Goal: Task Accomplishment & Management: Use online tool/utility

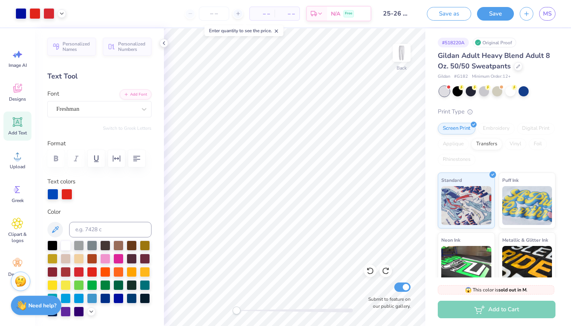
click at [25, 282] on img at bounding box center [21, 281] width 12 height 12
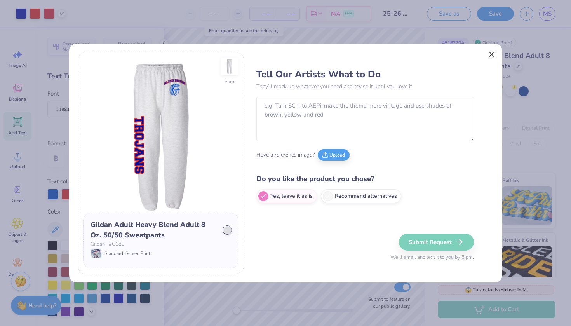
click at [485, 53] on button "Close" at bounding box center [491, 54] width 15 height 15
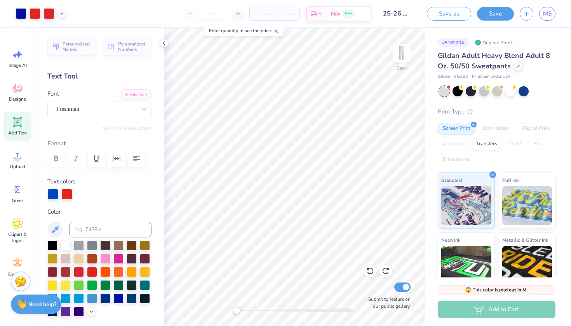
click at [23, 303] on img at bounding box center [21, 304] width 10 height 10
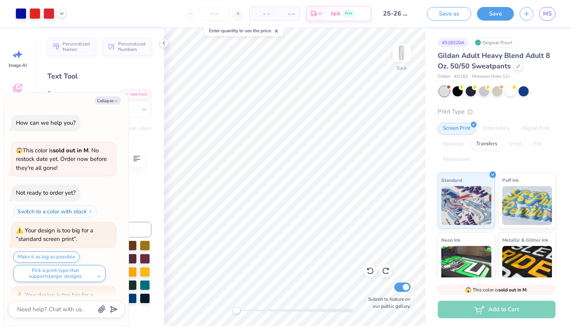
scroll to position [160, 0]
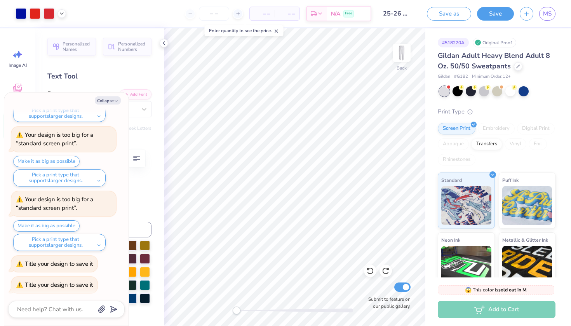
type textarea "x"
type textarea "h"
type textarea "x"
type textarea "hi"
type textarea "x"
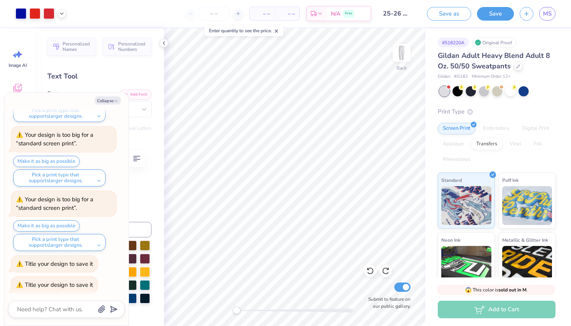
scroll to position [211, 0]
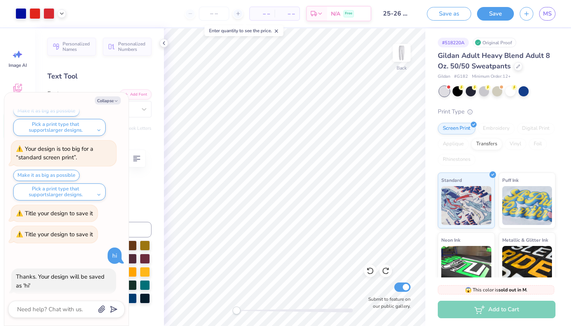
type textarea "x"
type textarea "c"
type textarea "x"
type textarea "ca"
type textarea "x"
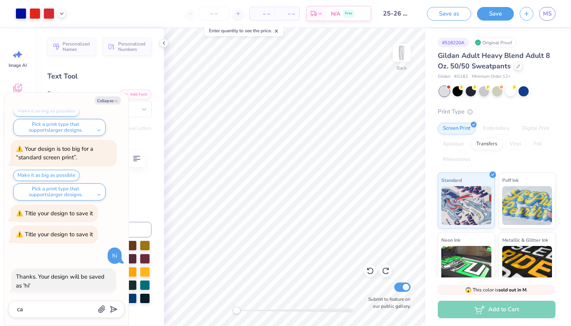
type textarea "can"
type textarea "x"
type textarea "can"
type textarea "x"
type textarea "can y"
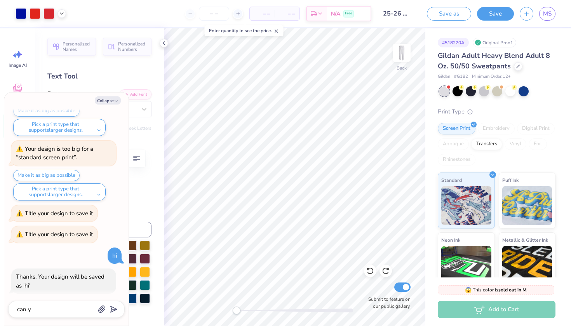
type textarea "x"
type textarea "can yo"
type textarea "x"
type textarea "can you"
type textarea "x"
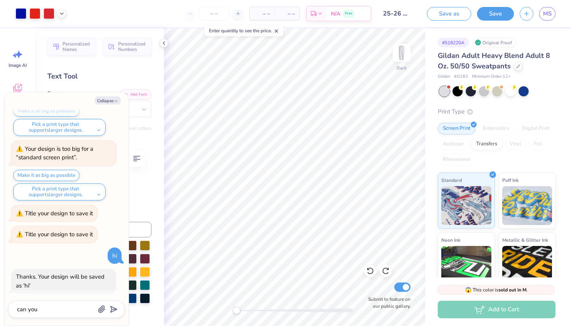
type textarea "can you"
type textarea "x"
type textarea "can you p"
type textarea "x"
type textarea "can you pl"
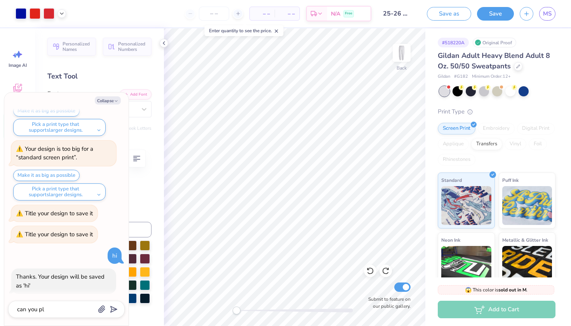
type textarea "x"
type textarea "can you ple"
type textarea "x"
type textarea "can you plea"
type textarea "x"
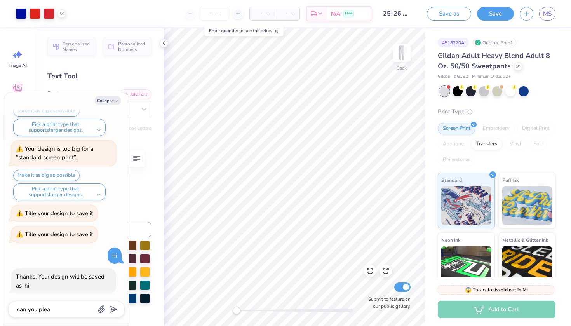
type textarea "can you pleas"
type textarea "x"
type textarea "can you please"
type textarea "x"
type textarea "can you please"
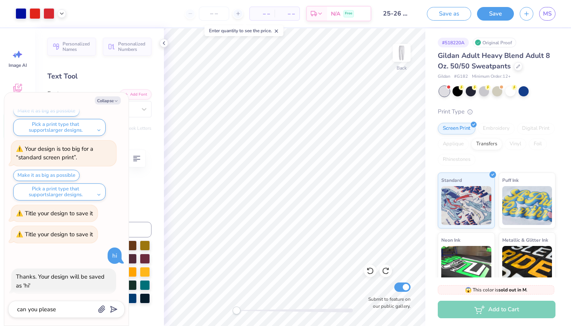
type textarea "x"
type textarea "can you please h"
type textarea "x"
type textarea "can you please he"
type textarea "x"
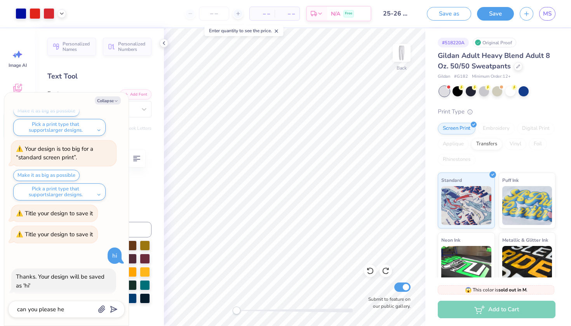
type textarea "can you please hel"
type textarea "x"
type textarea "can you please help"
type textarea "x"
type textarea "can you please help"
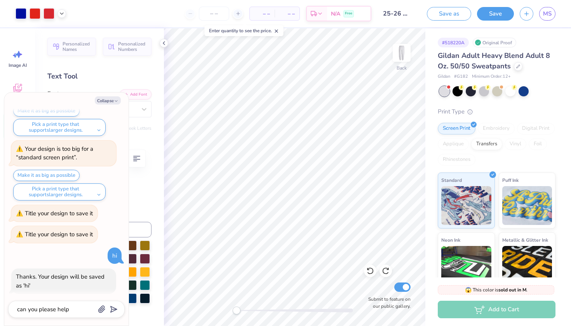
type textarea "x"
type textarea "can you please help m"
type textarea "x"
type textarea "can you please help me"
type textarea "x"
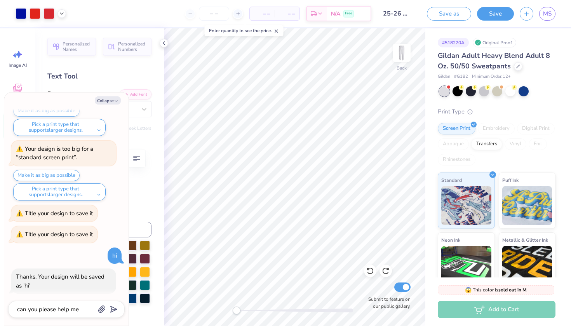
type textarea "can you please help me"
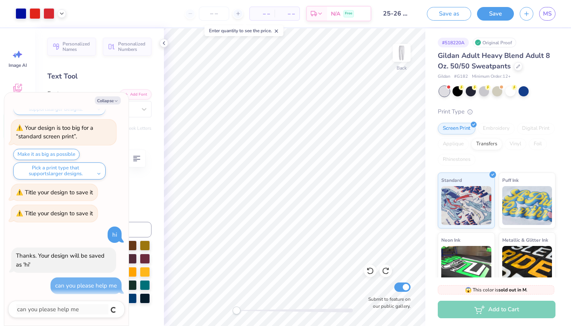
type textarea "x"
type textarea "i"
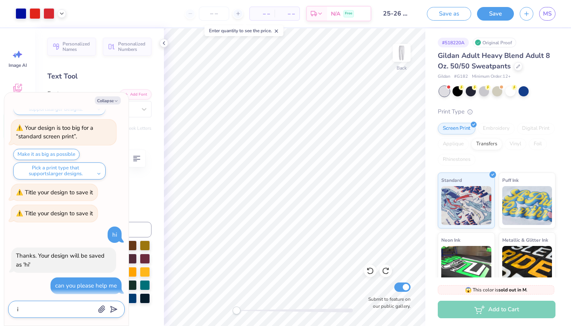
type textarea "x"
type textarea "I"
type textarea "x"
type textarea "I d"
type textarea "x"
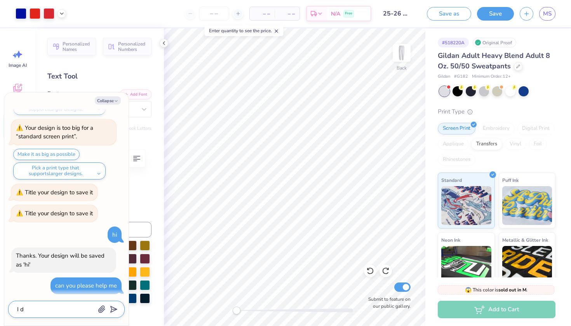
type textarea "I di"
type textarea "x"
type textarea "I did"
type textarea "x"
type textarea "I did"
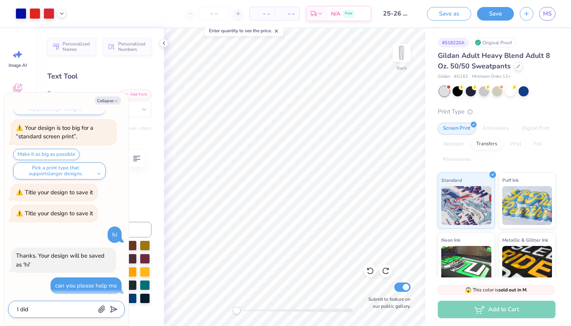
type textarea "x"
type textarea "I did"
type textarea "x"
type textarea "I di"
type textarea "x"
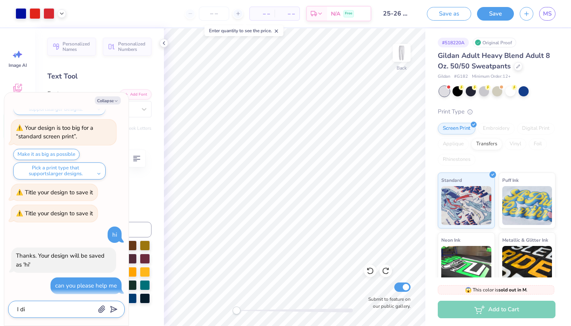
type textarea "I d"
type textarea "x"
type textarea "I"
type textarea "x"
type textarea "I u"
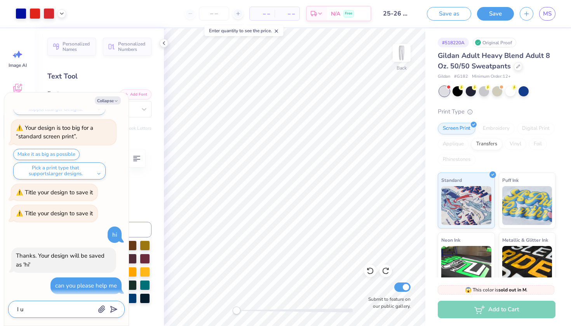
type textarea "x"
type textarea "I us"
type textarea "x"
type textarea "I use"
type textarea "x"
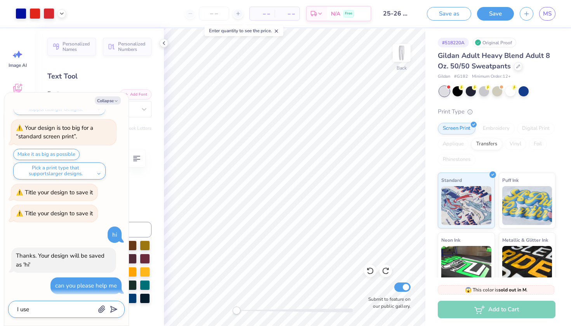
type textarea "I used"
type textarea "x"
type textarea "I used"
type textarea "x"
type textarea "I used t"
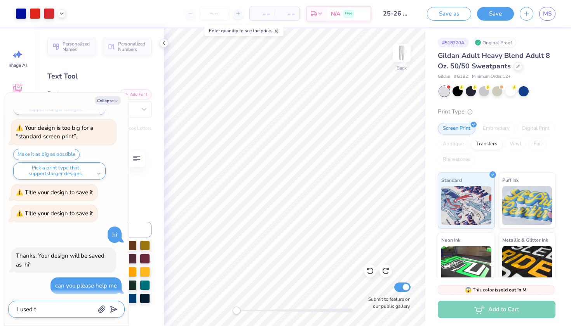
type textarea "x"
type textarea "I used th"
type textarea "x"
type textarea "I used the"
type textarea "x"
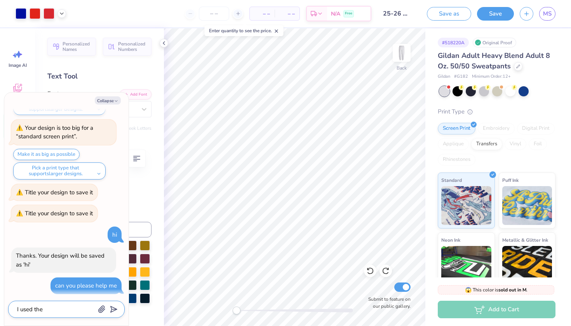
type textarea "I used the"
type textarea "x"
type textarea "I used the t"
type textarea "x"
type textarea "I used the to"
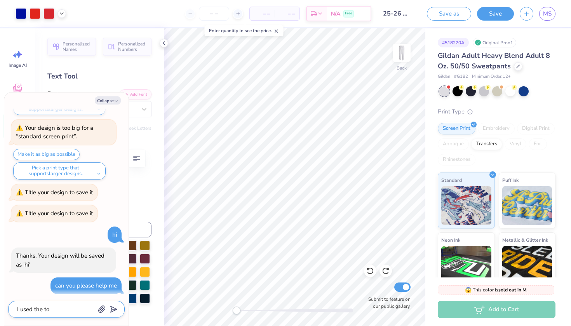
type textarea "x"
type textarea "I used the too"
type textarea "x"
type textarea "I used the tool"
type textarea "x"
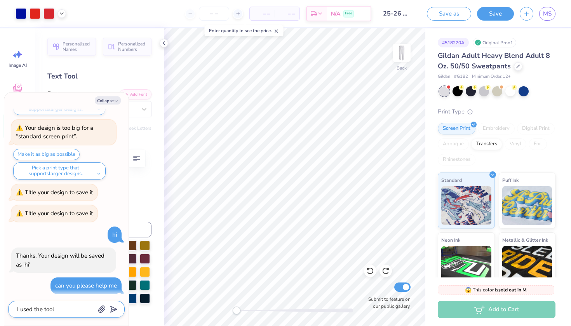
type textarea "I used the tool"
type textarea "x"
type textarea "I used the tool w"
type textarea "x"
type textarea "I used the tool wh"
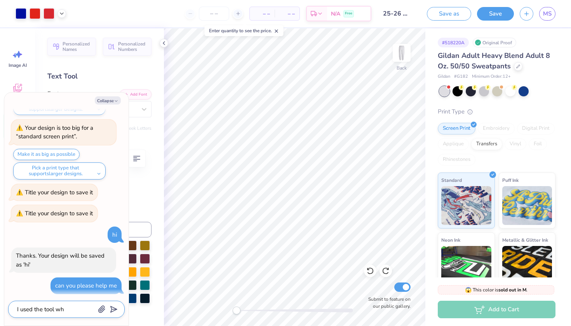
type textarea "x"
type textarea "I used the tool whe"
type textarea "x"
type textarea "I used the tool wher"
type textarea "x"
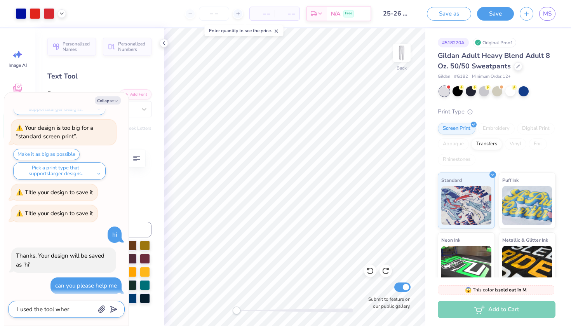
type textarea "I used the tool where"
type textarea "x"
type textarea "I used the tool where"
type textarea "x"
type textarea "I used the tool where i"
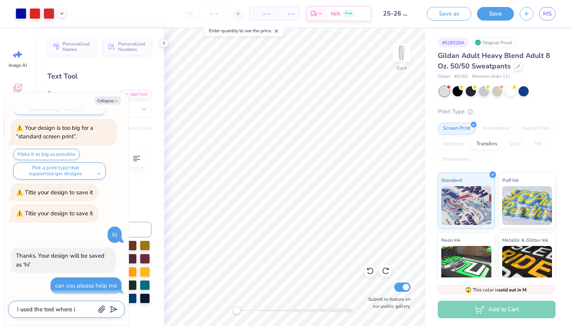
type textarea "x"
type textarea "I used the tool where I"
type textarea "x"
type textarea "I used the tool where I t"
type textarea "x"
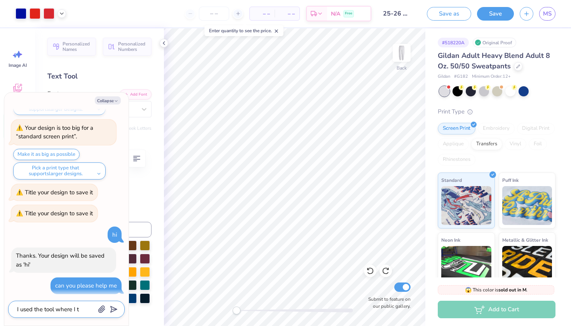
type textarea "I used the tool where I to"
type textarea "x"
type textarea "I used the tool where I tol"
type textarea "x"
type textarea "I used the tool where I told"
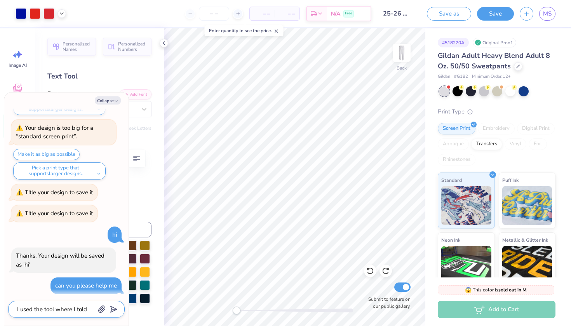
type textarea "x"
type textarea "I used the tool where I told"
type textarea "x"
type textarea "I used the tool where I told t"
type textarea "x"
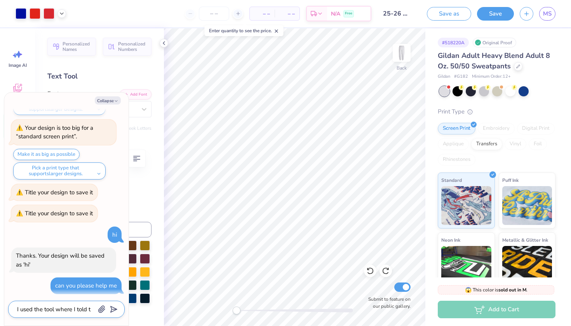
type textarea "I used the tool where I told th"
type textarea "x"
type textarea "I used the tool where I told the"
type textarea "x"
type textarea "I used the tool where I told th"
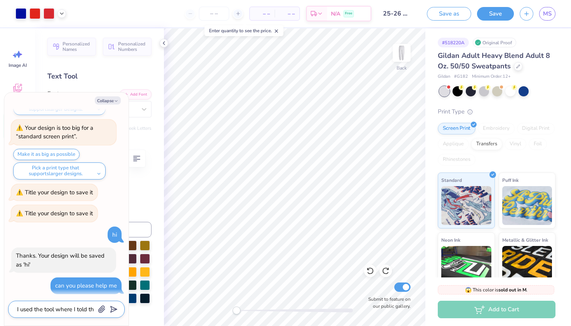
type textarea "x"
type textarea "I used the tool where I told the"
type textarea "x"
type textarea "I used the tool where I told the"
type textarea "x"
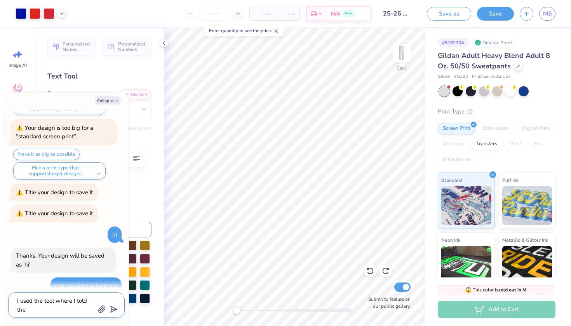
type textarea "I used the tool where I told the e"
type textarea "x"
type textarea "I used the tool where I told the em"
type textarea "x"
type textarea "I used the tool where I told the emo"
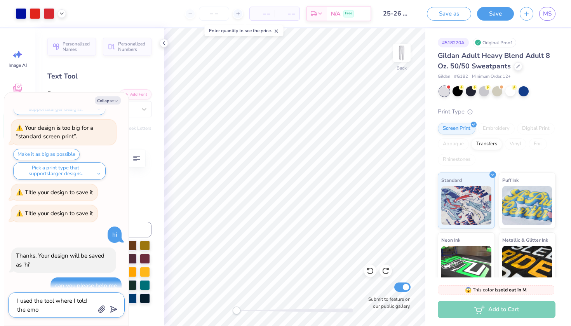
type textarea "x"
type textarea "I used the tool where I told the emoj"
type textarea "x"
type textarea "I used the tool where I told the emoji"
type textarea "x"
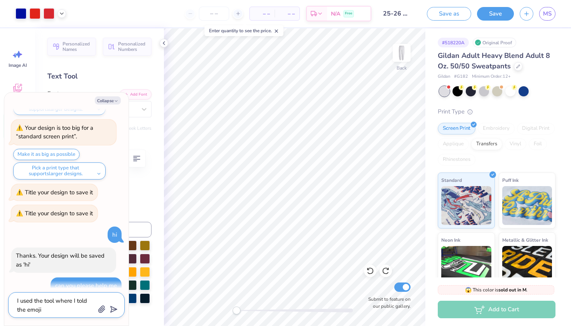
type textarea "I used the tool where I told the emoji"
type textarea "x"
type textarea "I used the tool where I told the emoji w"
type textarea "x"
type textarea "I used the tool where I told the emoji wh"
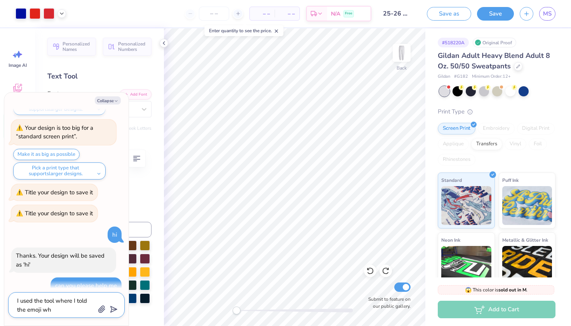
type textarea "x"
type textarea "I used the tool where I told the emoji wha"
type textarea "x"
type textarea "I used the tool where I told the emoji what"
type textarea "x"
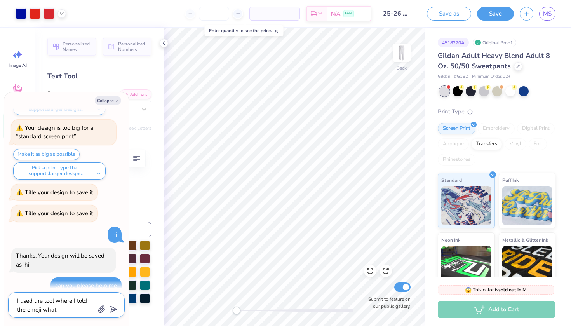
type textarea "I used the tool where I told the emoji what"
type textarea "x"
type textarea "I used the tool where I told the emoji what i"
type textarea "x"
type textarea "I used the tool where I told the emoji what I"
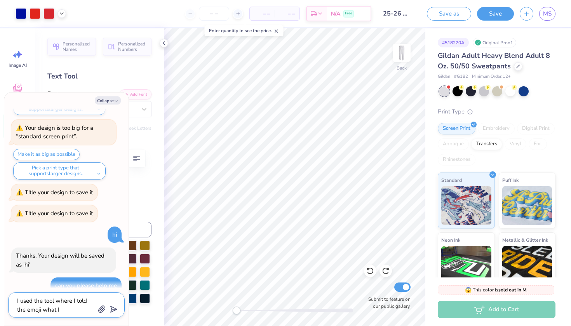
type textarea "x"
type textarea "I used the tool where I told the emoji what I w"
type textarea "x"
type textarea "I used the tool where I told the emoji what I wa"
type textarea "x"
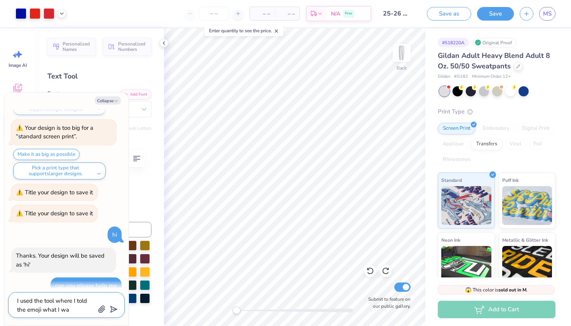
type textarea "I used the tool where I told the emoji what I wan"
type textarea "x"
type textarea "I used the tool where I told the emoji what I want"
type textarea "x"
type textarea "I used the tool where I told the emoji what I wante"
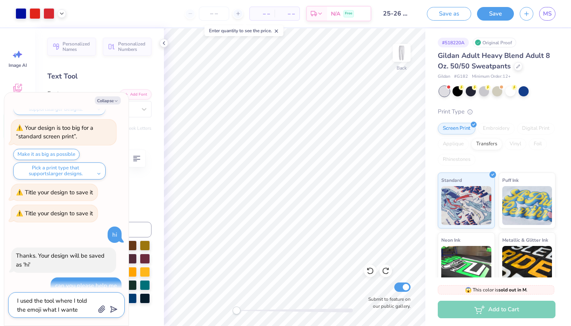
type textarea "x"
type textarea "I used the tool where I told the emoji what I wanted"
type textarea "x"
type textarea "I used the tool where I told the emoji what I wanted"
type textarea "x"
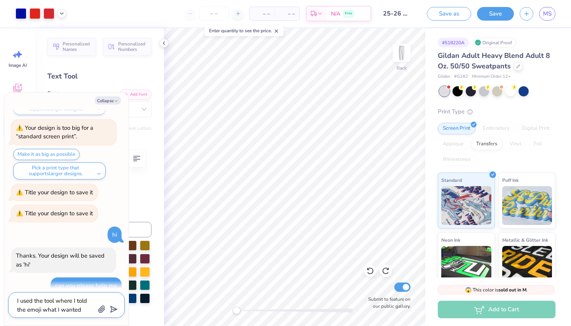
type textarea "I used the tool where I told the emoji what I wanted i"
type textarea "x"
type textarea "I used the tool where I told the emoji what I wanted it"
type textarea "x"
type textarea "I used the tool where I told the emoji what I wanted it"
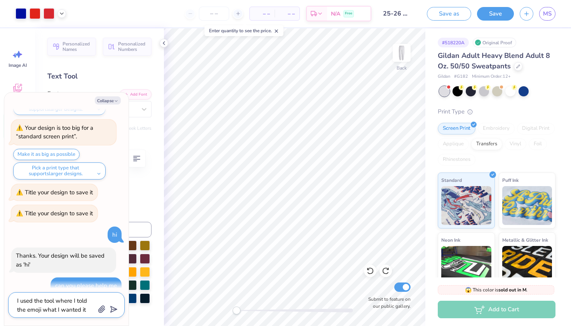
type textarea "x"
type textarea "I used the tool where I told the emoji what I wanted it t"
type textarea "x"
type textarea "I used the tool where I told the emoji what I wanted it to"
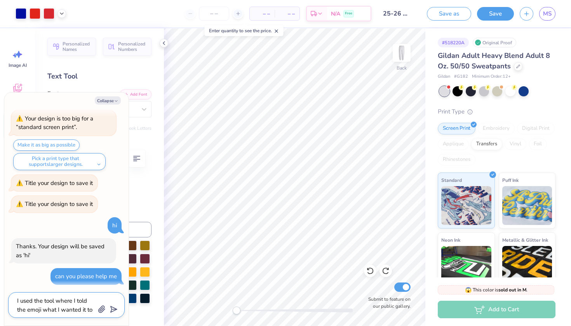
scroll to position [240, 0]
type textarea "x"
type textarea "I used the tool where I told the emoji what I wanted it to"
type textarea "x"
type textarea "I used the tool where I told the emoji what I wanted it to d"
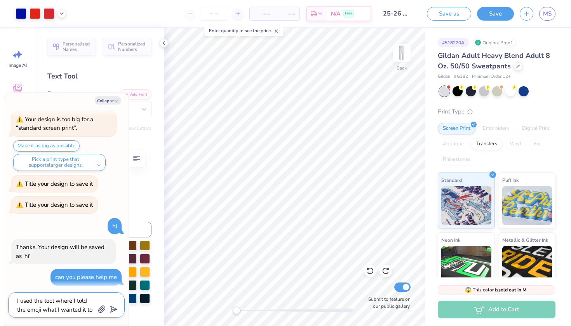
type textarea "x"
type textarea "I used the tool where I told the emoji what I wanted it to do"
type textarea "x"
type textarea "I used the tool where I told the emoji what I wanted it to do"
type textarea "x"
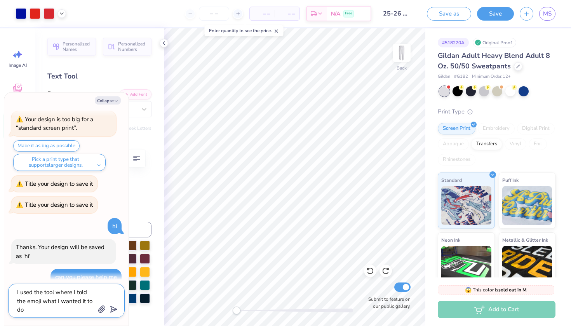
type textarea "I used the tool where I told the emoji what I wanted it to do a"
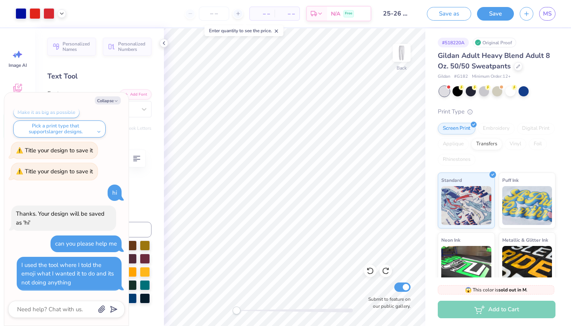
scroll to position [270, 0]
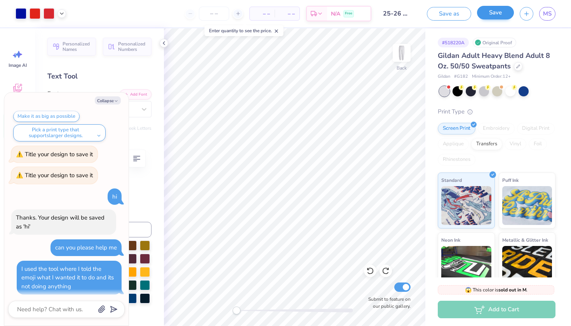
click at [496, 14] on button "Save" at bounding box center [495, 13] width 37 height 14
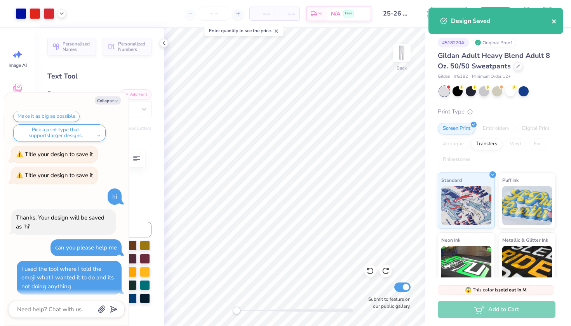
click at [555, 21] on icon "close" at bounding box center [554, 21] width 4 height 4
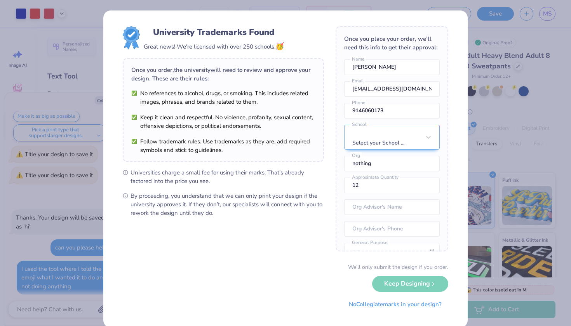
click at [488, 226] on div "University Trademarks Found Great news! We're licensed with over 250 schools. 🥳…" at bounding box center [285, 163] width 571 height 326
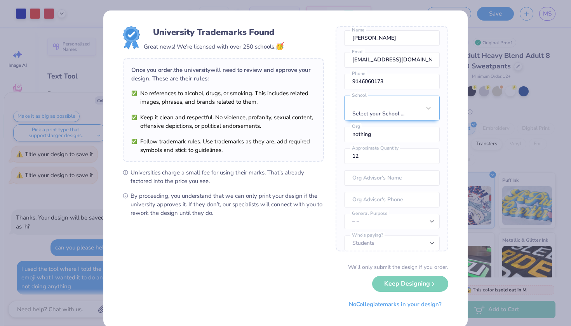
scroll to position [29, 0]
click at [391, 301] on button "No Collegiate marks in your design?" at bounding box center [395, 302] width 106 height 16
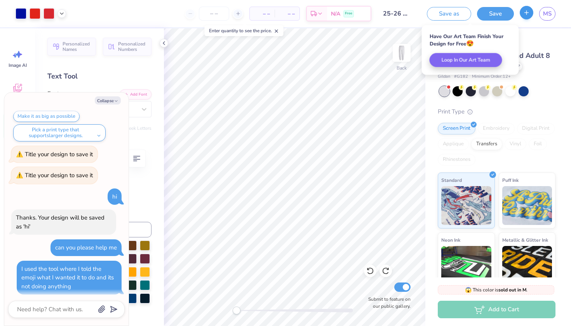
click at [523, 12] on icon "button" at bounding box center [526, 12] width 7 height 7
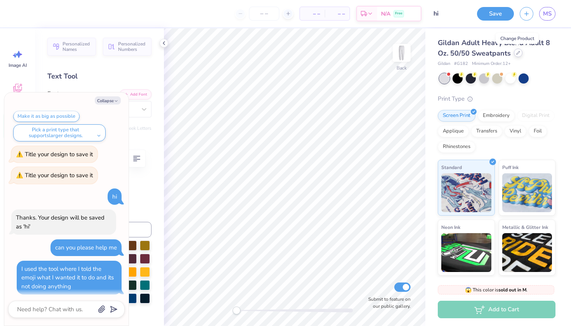
click at [515, 53] on div at bounding box center [518, 53] width 9 height 9
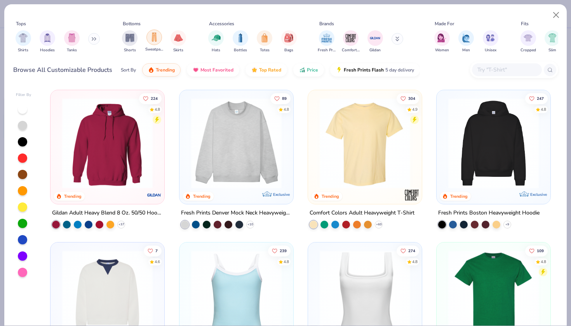
click at [157, 42] on img "filter for Sweatpants" at bounding box center [154, 37] width 9 height 9
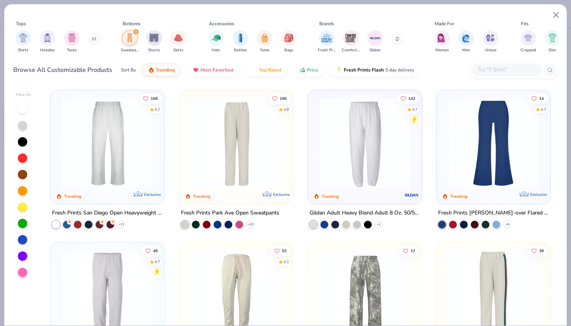
click at [386, 182] on img at bounding box center [365, 143] width 98 height 91
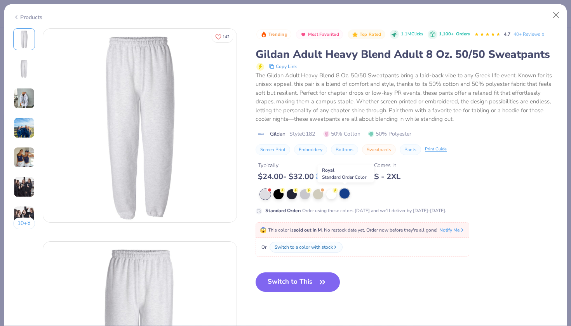
click at [344, 194] on div at bounding box center [345, 193] width 10 height 10
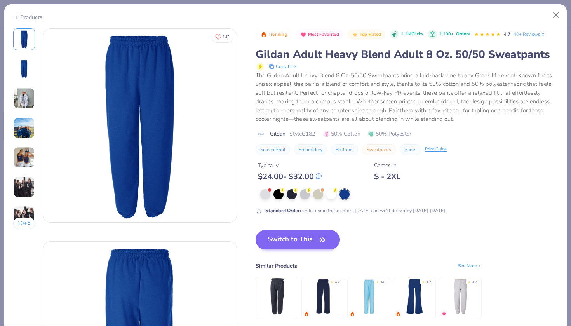
click at [308, 238] on button "Switch to This" at bounding box center [298, 239] width 84 height 19
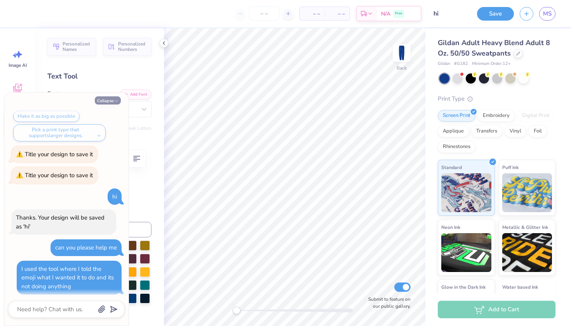
click at [114, 104] on button "Collapse" at bounding box center [108, 100] width 26 height 8
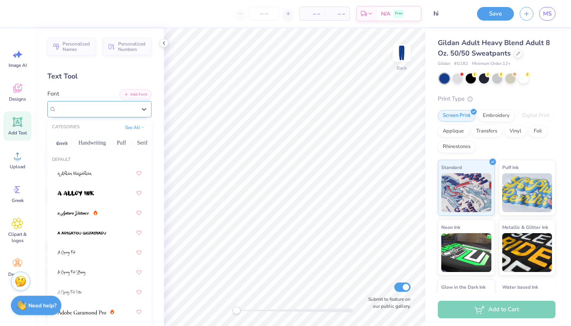
click at [102, 103] on div "Freshman" at bounding box center [97, 109] width 82 height 12
click at [136, 126] on button "See All" at bounding box center [135, 127] width 24 height 8
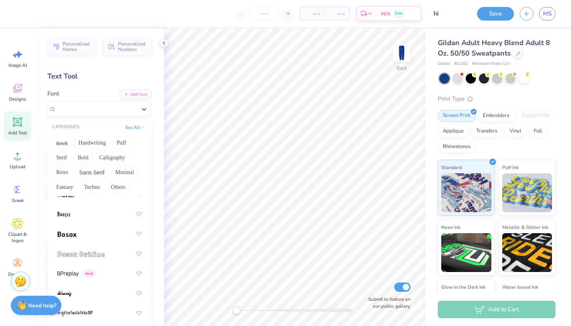
scroll to position [717, 0]
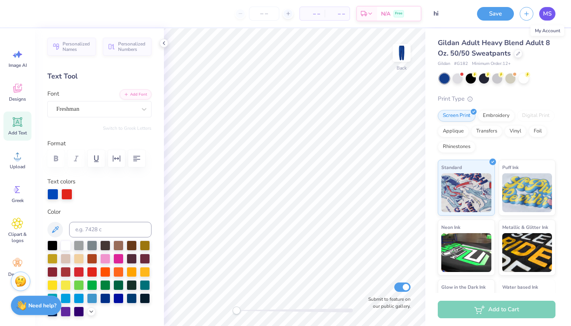
click at [551, 14] on span "MS" at bounding box center [547, 13] width 9 height 9
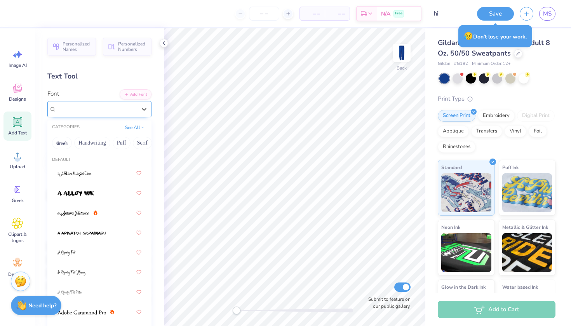
click at [135, 111] on div "Freshman" at bounding box center [97, 109] width 82 height 12
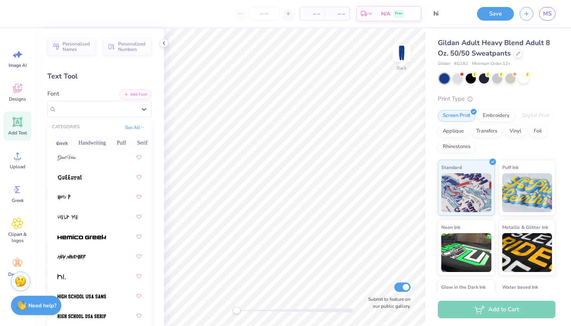
scroll to position [2652, 0]
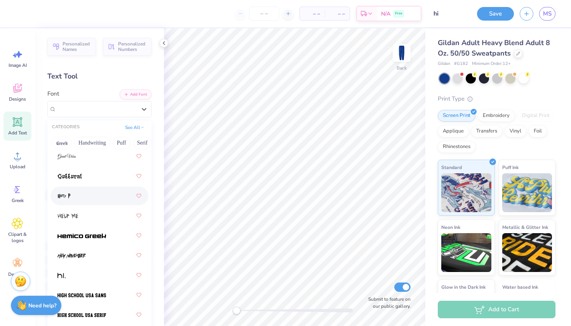
click at [107, 192] on div at bounding box center [100, 196] width 84 height 14
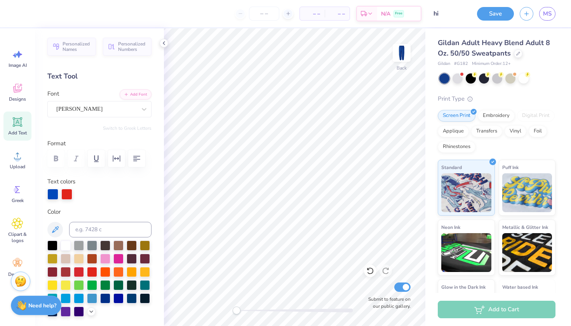
click at [25, 134] on span "Add Text" at bounding box center [17, 133] width 19 height 6
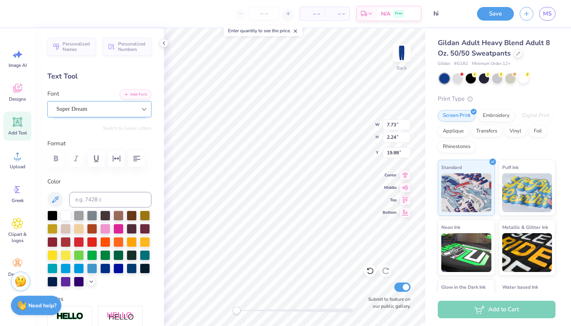
click at [137, 111] on div at bounding box center [144, 109] width 14 height 14
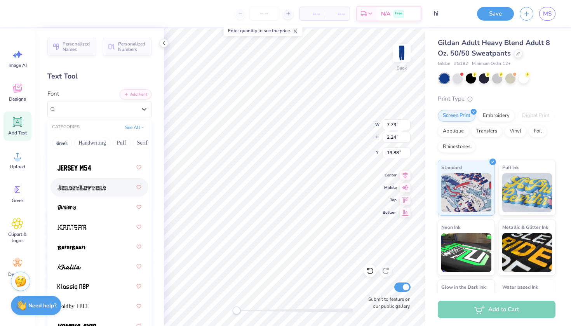
scroll to position [3021, 0]
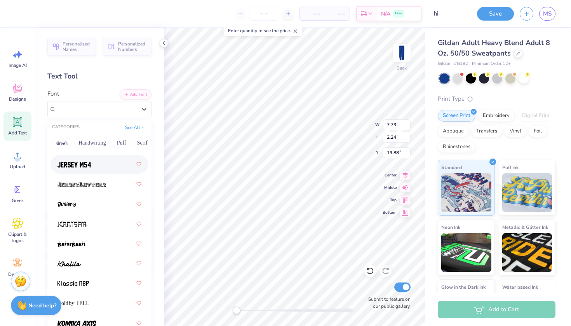
click at [64, 165] on img at bounding box center [74, 164] width 33 height 5
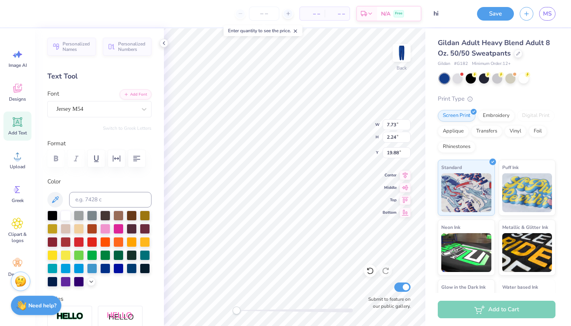
scroll to position [0, 2]
click at [20, 124] on icon at bounding box center [17, 121] width 7 height 7
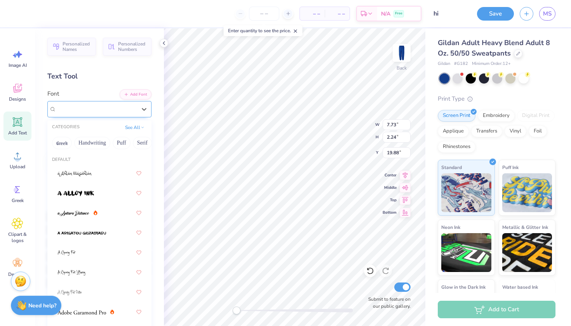
click at [109, 110] on div "Super Dream" at bounding box center [97, 109] width 82 height 12
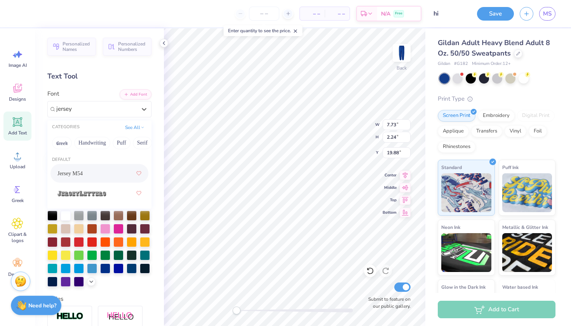
click at [98, 173] on div "Jersey M54" at bounding box center [100, 173] width 84 height 14
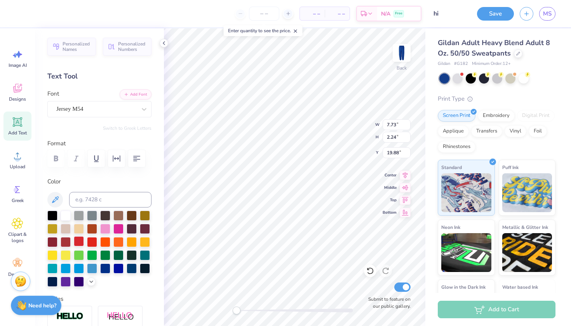
click at [80, 240] on div at bounding box center [79, 241] width 10 height 10
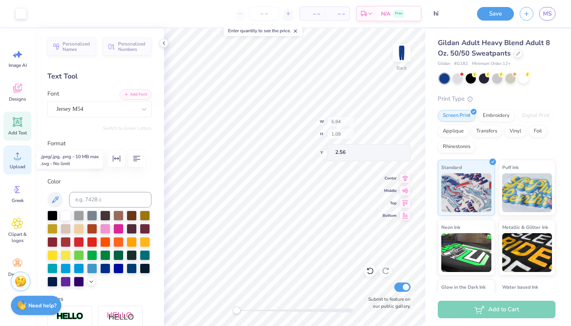
click at [17, 164] on span "Upload" at bounding box center [18, 167] width 16 height 6
click at [14, 160] on icon at bounding box center [18, 156] width 12 height 12
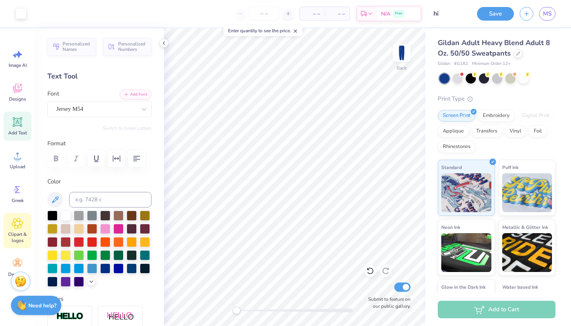
click at [15, 232] on span "Clipart & logos" at bounding box center [18, 237] width 26 height 12
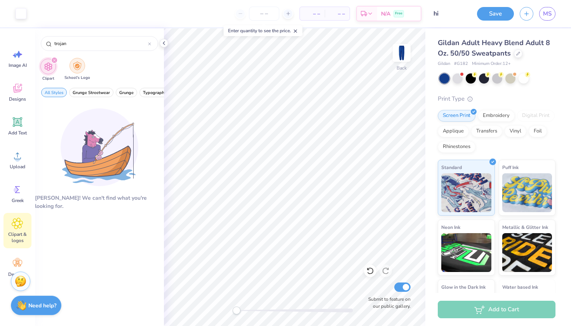
click at [80, 68] on img "filter for School's Logo" at bounding box center [77, 65] width 9 height 9
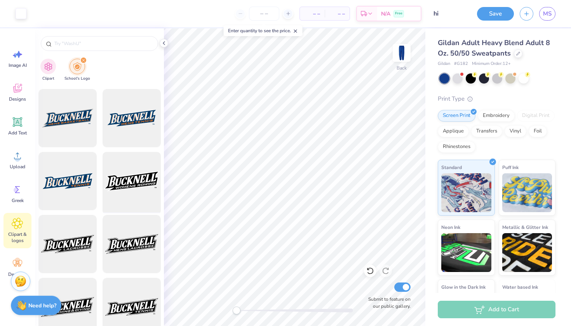
scroll to position [1060, 0]
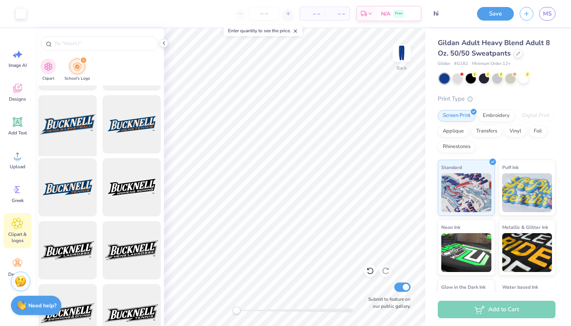
click at [82, 129] on div at bounding box center [67, 124] width 64 height 64
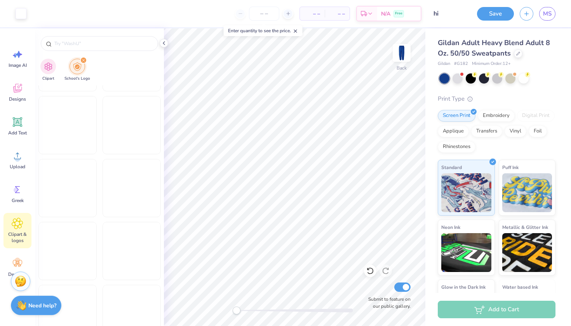
scroll to position [3141, 0]
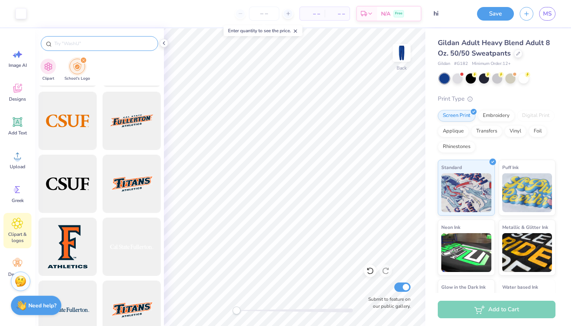
click at [136, 47] on input "text" at bounding box center [103, 44] width 99 height 8
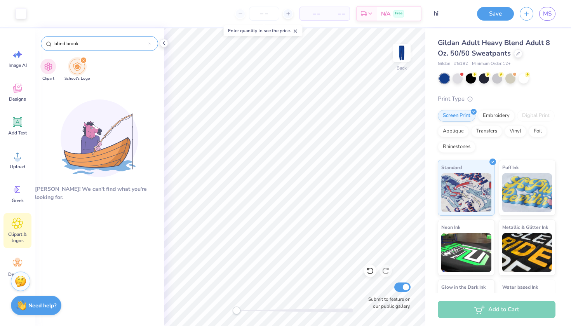
click at [149, 45] on icon at bounding box center [149, 44] width 2 height 2
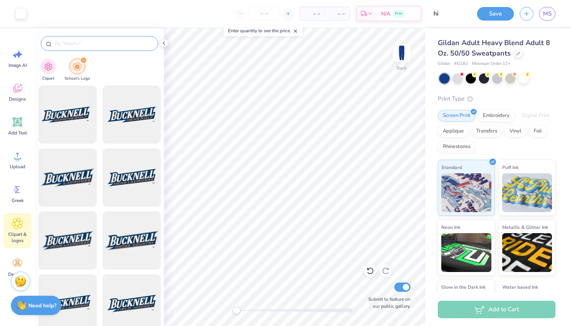
click at [83, 59] on icon "filter for School's Logo" at bounding box center [83, 60] width 3 height 3
click at [83, 62] on div "filter for School's Logo" at bounding box center [83, 60] width 7 height 7
click at [49, 70] on div "filter for Clipart" at bounding box center [48, 66] width 16 height 16
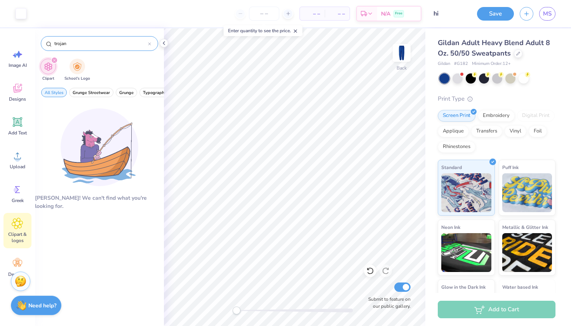
click at [152, 44] on div "trojan" at bounding box center [99, 43] width 117 height 15
click at [150, 44] on icon at bounding box center [149, 43] width 3 height 3
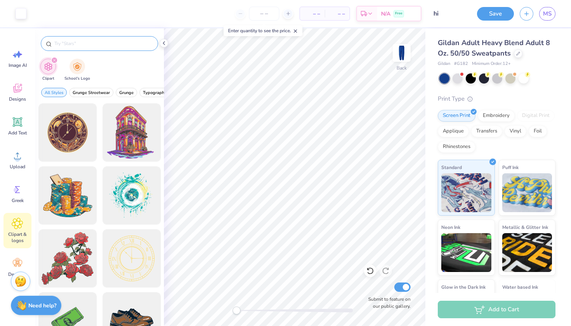
click at [99, 49] on div at bounding box center [99, 43] width 117 height 15
click at [159, 58] on div "Clipart School's Logo" at bounding box center [99, 70] width 129 height 29
